Goal: Task Accomplishment & Management: Use online tool/utility

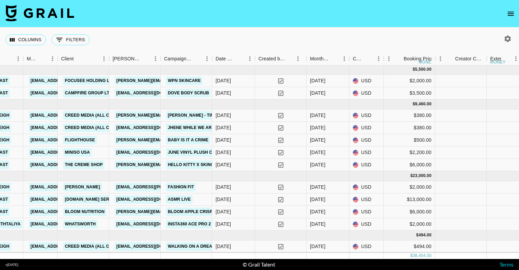
scroll to position [1, 261]
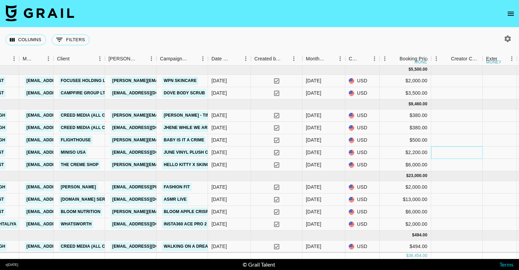
click at [444, 151] on div at bounding box center [457, 153] width 52 height 12
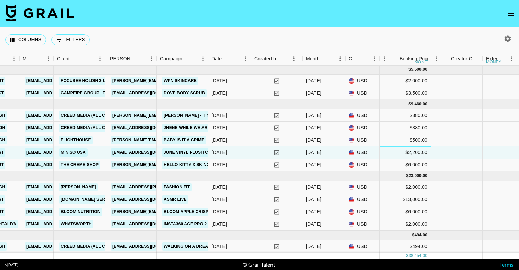
click at [421, 154] on div "$2,200.00" at bounding box center [406, 153] width 52 height 12
type input "2185"
click at [467, 147] on div at bounding box center [457, 153] width 52 height 12
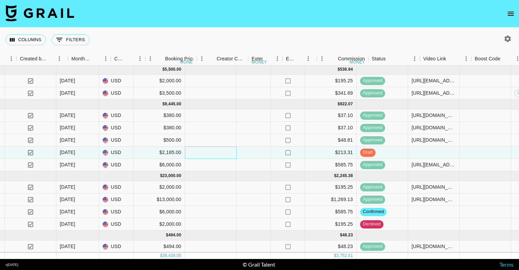
scroll to position [1, 514]
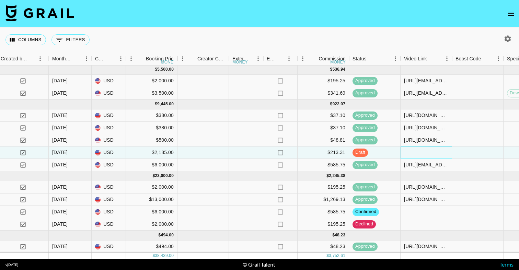
click at [424, 152] on div at bounding box center [427, 153] width 52 height 12
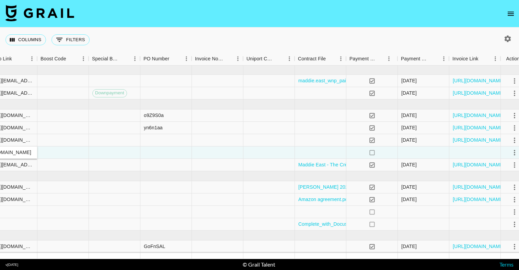
scroll to position [1, 938]
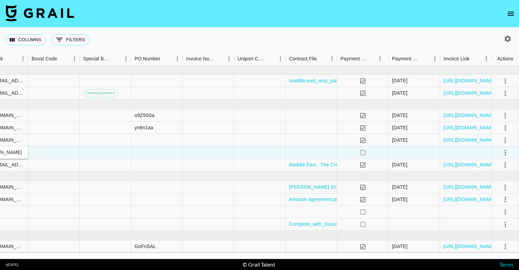
type input "[URL][EMAIL_ADDRESS][DOMAIN_NAME][DOMAIN_NAME]"
click at [505, 154] on icon "select merge strategy" at bounding box center [505, 152] width 1 height 5
click at [485, 217] on div "Approve" at bounding box center [490, 217] width 21 height 8
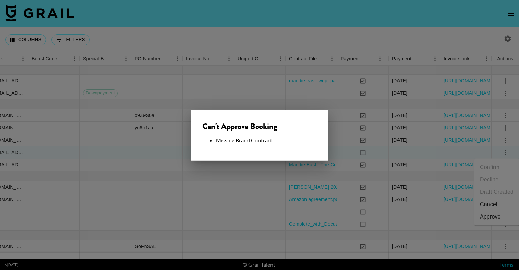
click at [360, 161] on div at bounding box center [259, 135] width 519 height 270
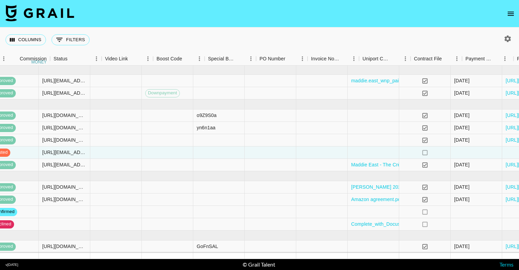
scroll to position [1, 751]
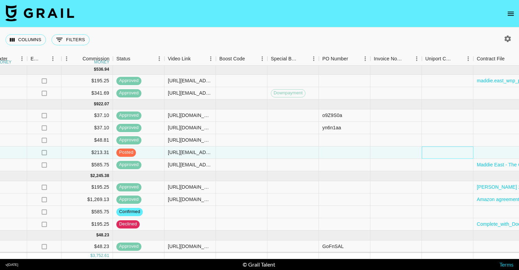
click at [442, 151] on div at bounding box center [448, 153] width 52 height 12
click at [490, 153] on div at bounding box center [500, 153] width 52 height 12
click at [490, 154] on div at bounding box center [500, 153] width 52 height 12
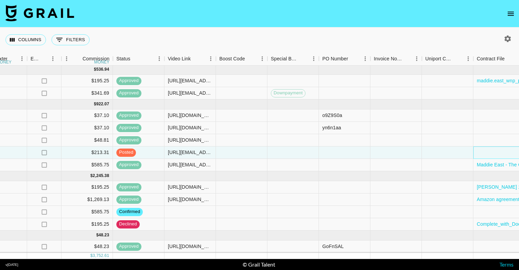
click at [490, 154] on div at bounding box center [500, 153] width 52 height 12
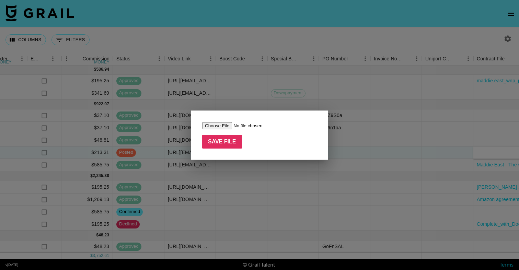
click at [225, 124] on input "file" at bounding box center [245, 125] width 87 height 7
type input "C:\fakepath\miniso signed agreemnt aug.pdf"
click at [224, 141] on input "Save File" at bounding box center [222, 142] width 40 height 14
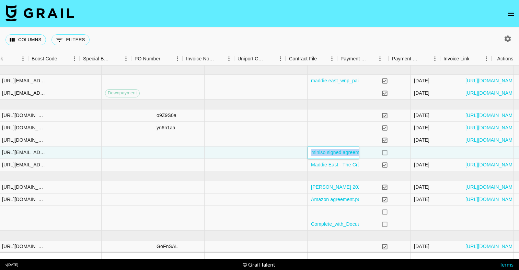
scroll to position [1, 938]
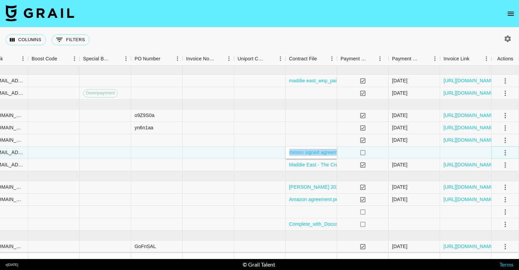
click at [505, 157] on button "select merge strategy" at bounding box center [506, 153] width 12 height 12
click at [492, 218] on div "Approve" at bounding box center [490, 217] width 21 height 8
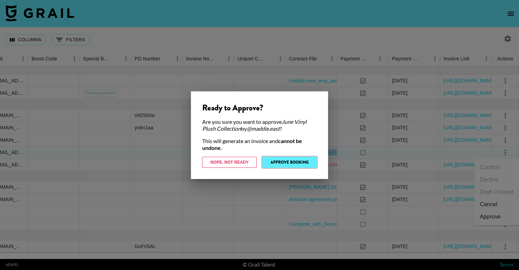
click at [304, 163] on button "Approve Booking" at bounding box center [289, 162] width 55 height 11
